Goal: Task Accomplishment & Management: Manage account settings

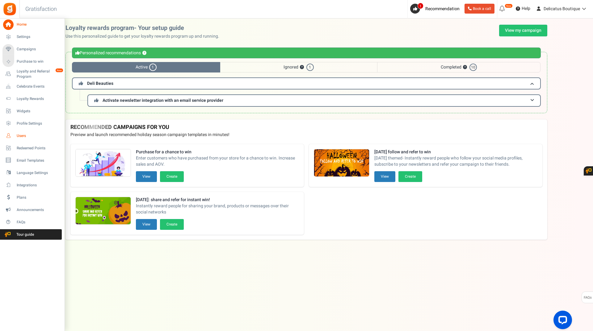
click at [19, 137] on span "Users" at bounding box center [38, 135] width 43 height 5
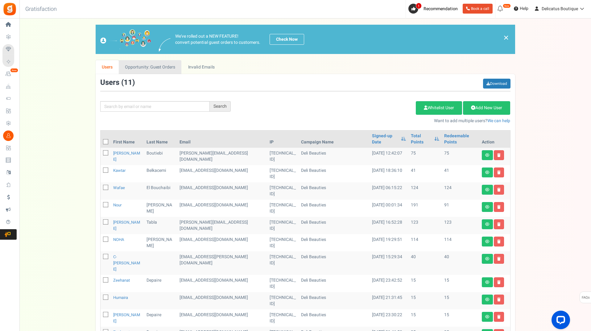
click at [141, 69] on link "Opportunity: Guest Orders" at bounding box center [150, 67] width 63 height 14
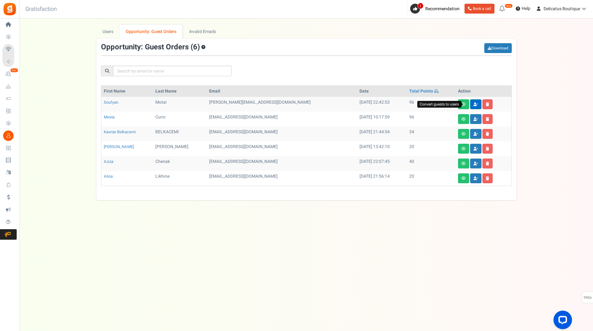
click at [472, 102] on link at bounding box center [475, 104] width 11 height 10
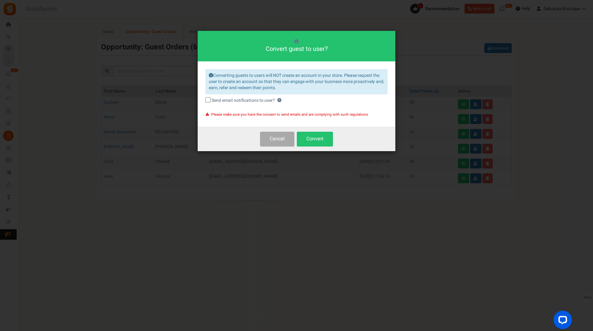
click at [217, 101] on span "Send email notifications to user?" at bounding box center [242, 101] width 63 height 6
click at [203, 101] on input "Send email notifications to user? ?" at bounding box center [201, 101] width 4 height 4
checkbox input "true"
click at [312, 140] on button "Convert" at bounding box center [315, 139] width 36 height 15
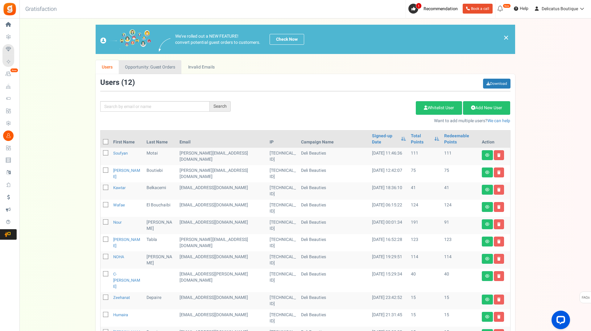
click at [134, 68] on link "Opportunity: Guest Orders" at bounding box center [150, 67] width 63 height 14
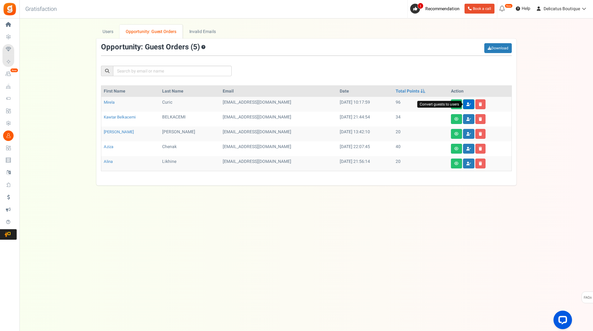
click at [470, 103] on icon at bounding box center [468, 104] width 5 height 4
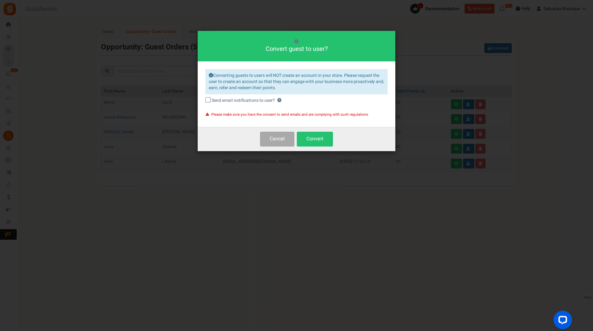
click at [217, 103] on span "Send email notifications to user?" at bounding box center [242, 101] width 63 height 6
click at [203, 103] on input "Send email notifications to user? ?" at bounding box center [201, 101] width 4 height 4
checkbox input "true"
click at [319, 140] on button "Convert" at bounding box center [315, 139] width 36 height 15
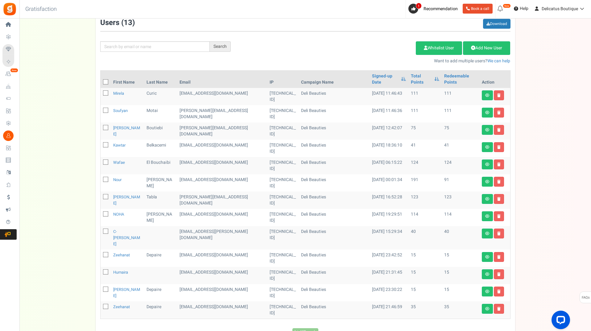
scroll to position [62, 0]
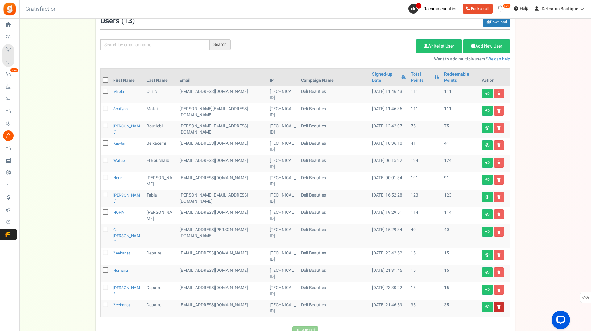
click at [500, 302] on link at bounding box center [499, 307] width 10 height 10
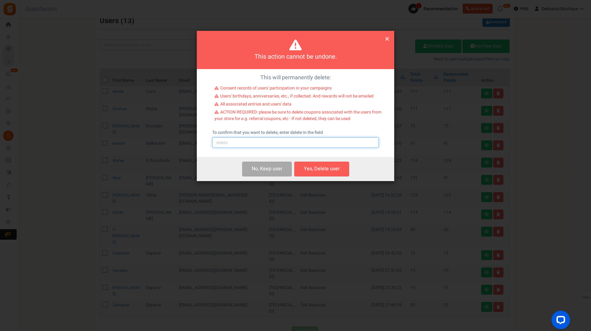
click at [248, 144] on input "text" at bounding box center [295, 142] width 167 height 10
type input "delete"
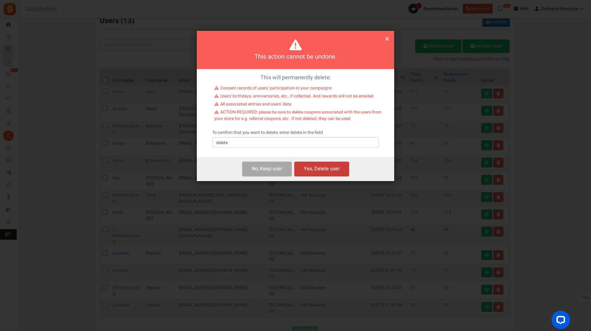
click at [311, 169] on button "Yes, Delete user" at bounding box center [321, 169] width 55 height 15
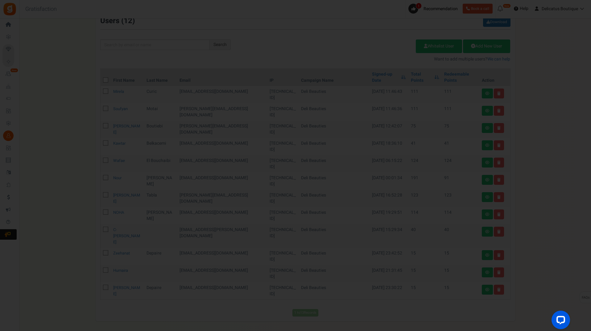
scroll to position [47, 0]
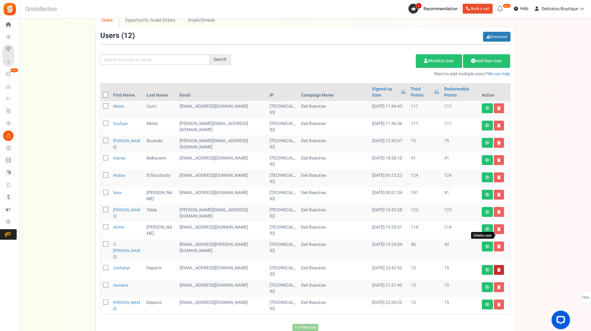
click at [500, 268] on icon at bounding box center [499, 270] width 3 height 4
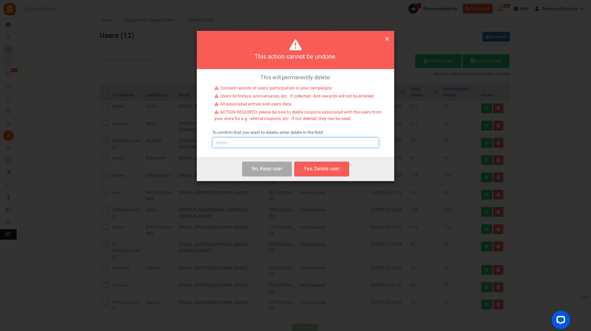
click at [259, 140] on input "text" at bounding box center [295, 142] width 167 height 10
type input "delete"
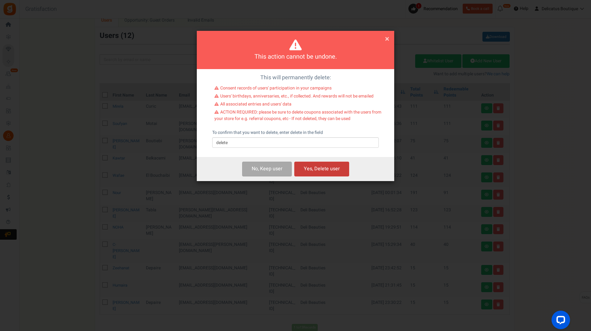
click at [337, 169] on button "Yes, Delete user" at bounding box center [321, 169] width 55 height 15
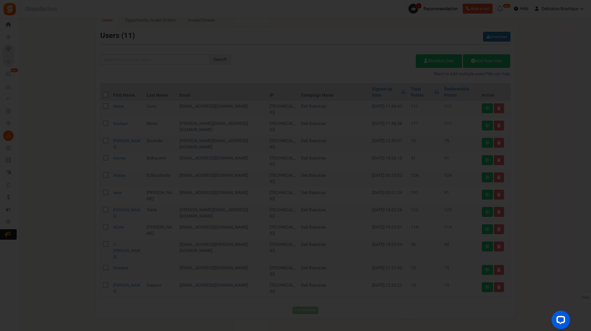
scroll to position [32, 0]
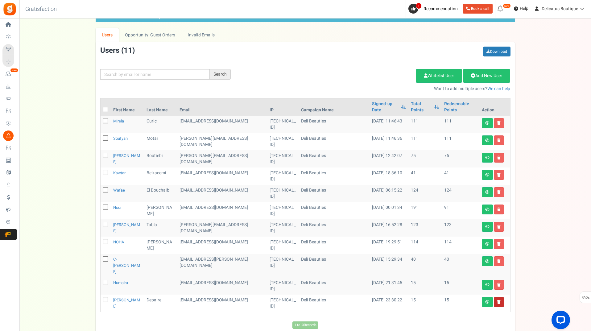
click at [501, 297] on link at bounding box center [499, 302] width 10 height 10
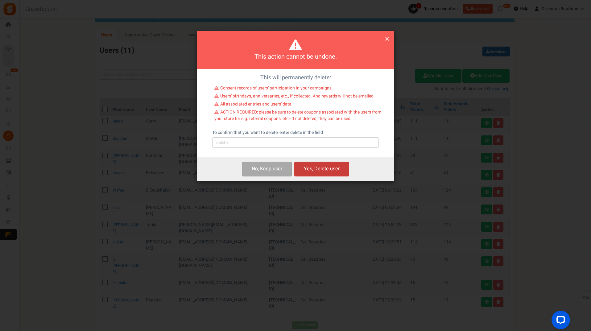
click at [327, 170] on button "Yes, Delete user" at bounding box center [321, 169] width 55 height 15
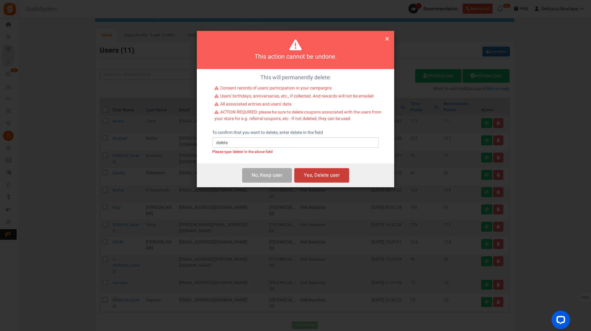
click at [312, 176] on button "Yes, Delete user" at bounding box center [321, 175] width 55 height 15
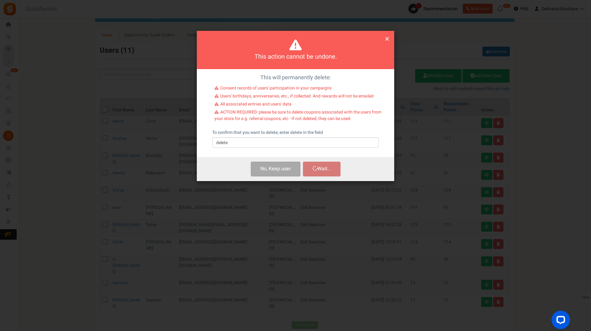
scroll to position [17, 0]
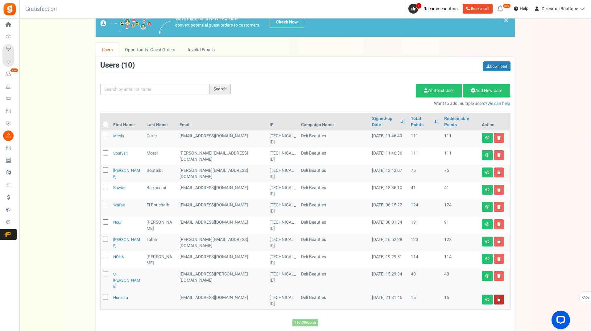
click at [501, 295] on link at bounding box center [499, 300] width 10 height 10
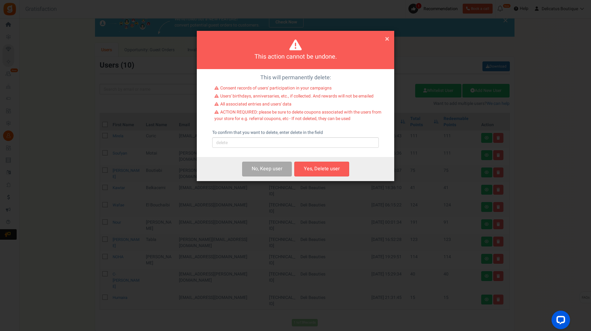
click at [240, 137] on div "To confirm that you want to delete, enter delete in the field Please type 'dele…" at bounding box center [295, 139] width 167 height 18
click at [227, 143] on input "text" at bounding box center [295, 142] width 167 height 10
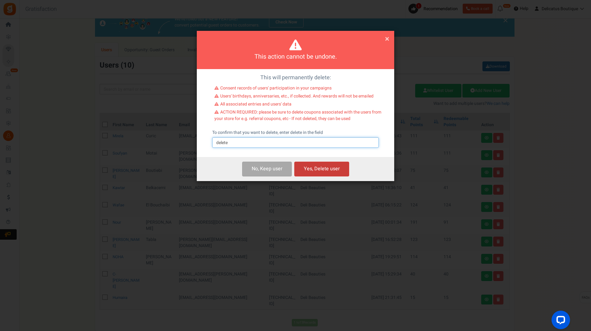
type input "delete"
click at [330, 171] on button "Yes, Delete user" at bounding box center [321, 169] width 55 height 15
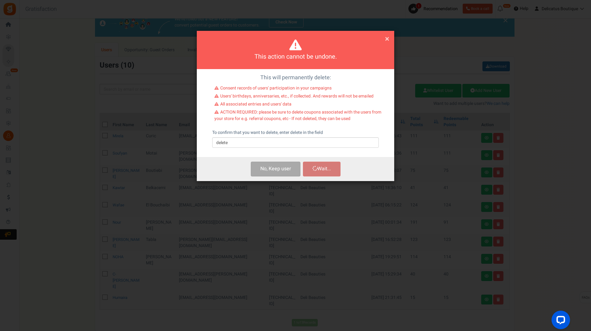
scroll to position [2, 0]
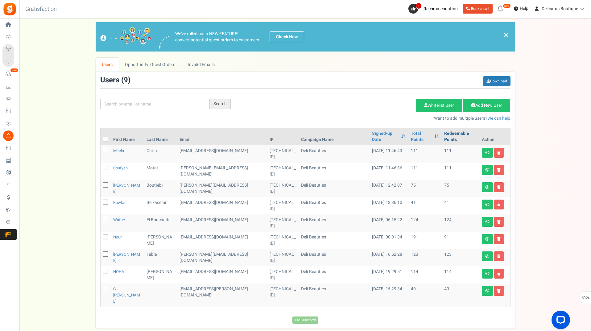
click at [450, 131] on link "Redeemable Points" at bounding box center [460, 137] width 33 height 12
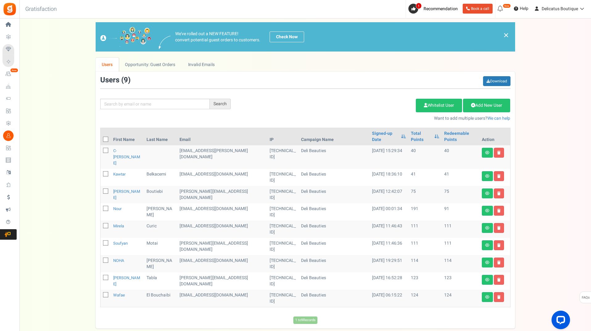
click at [444, 290] on td "124" at bounding box center [461, 298] width 38 height 17
click at [119, 148] on link "c-[PERSON_NAME]" at bounding box center [126, 157] width 27 height 18
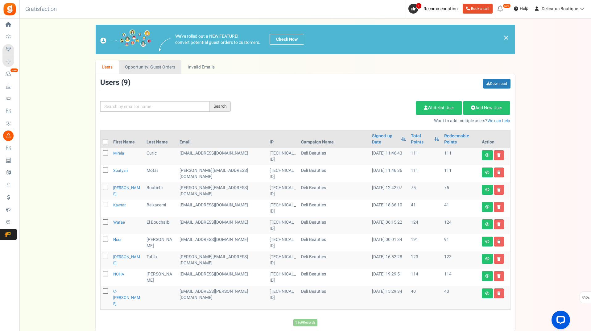
click at [166, 66] on link "Opportunity: Guest Orders" at bounding box center [150, 67] width 63 height 14
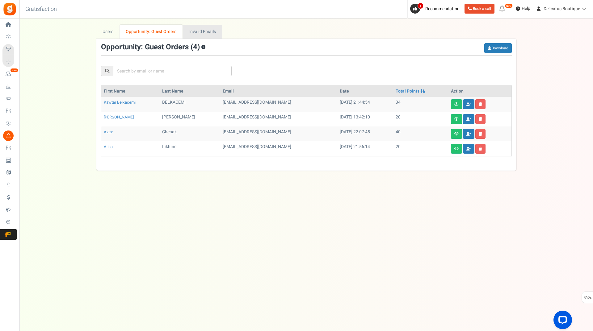
click at [202, 30] on link "Invalid Emails" at bounding box center [202, 32] width 39 height 14
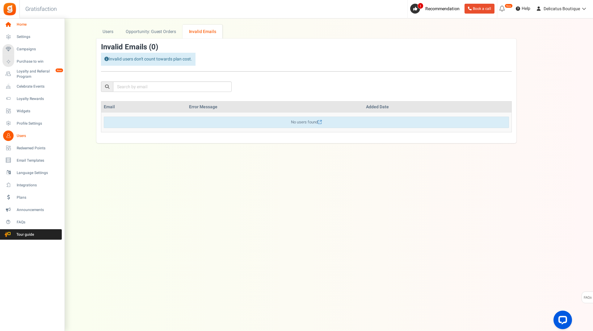
click at [9, 24] on icon at bounding box center [8, 24] width 10 height 10
